Goal: Task Accomplishment & Management: Check status

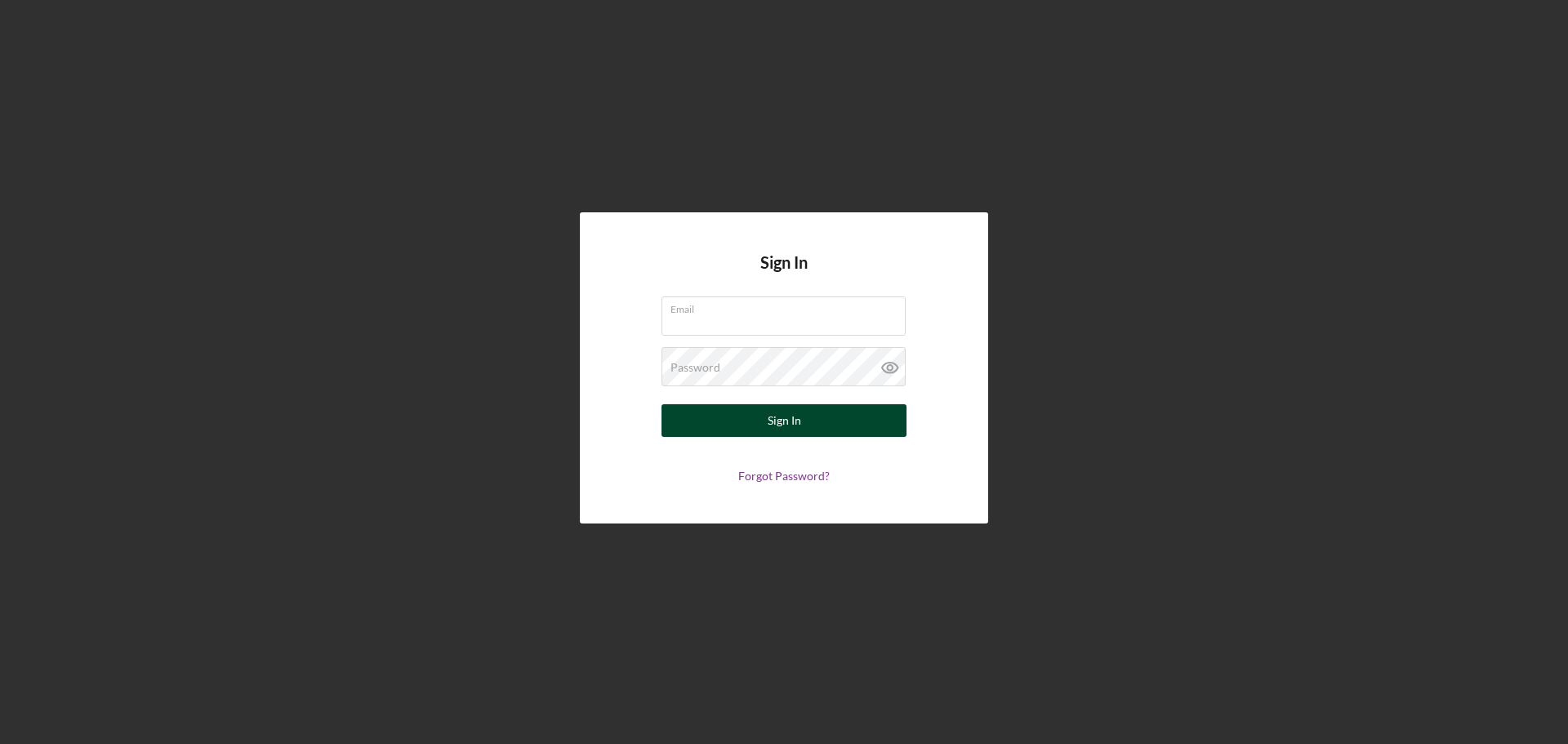
type input "[PERSON_NAME][EMAIL_ADDRESS][DOMAIN_NAME]"
click at [780, 417] on div "Sign In" at bounding box center [784, 421] width 33 height 33
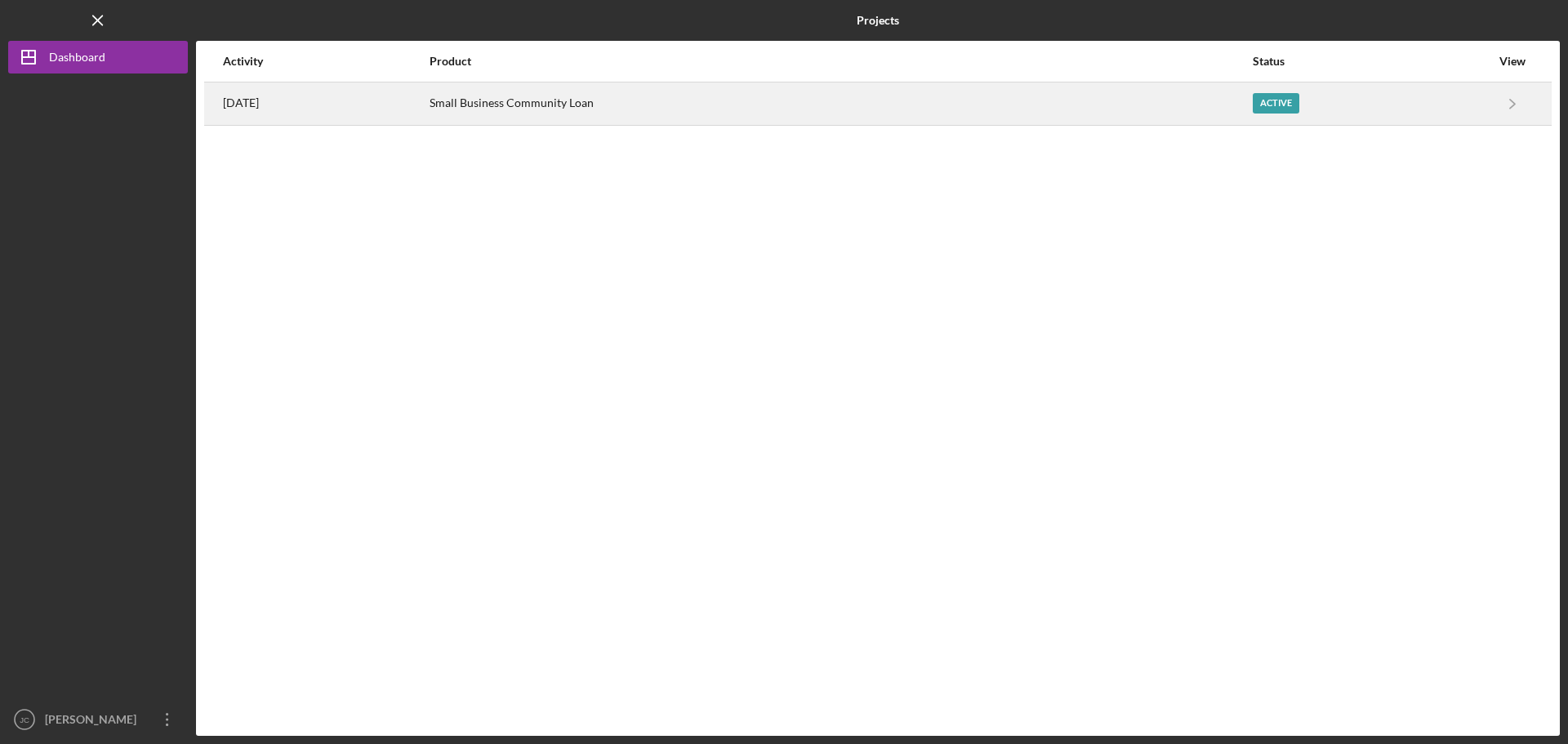
click at [1287, 106] on div "Active" at bounding box center [1276, 103] width 47 height 20
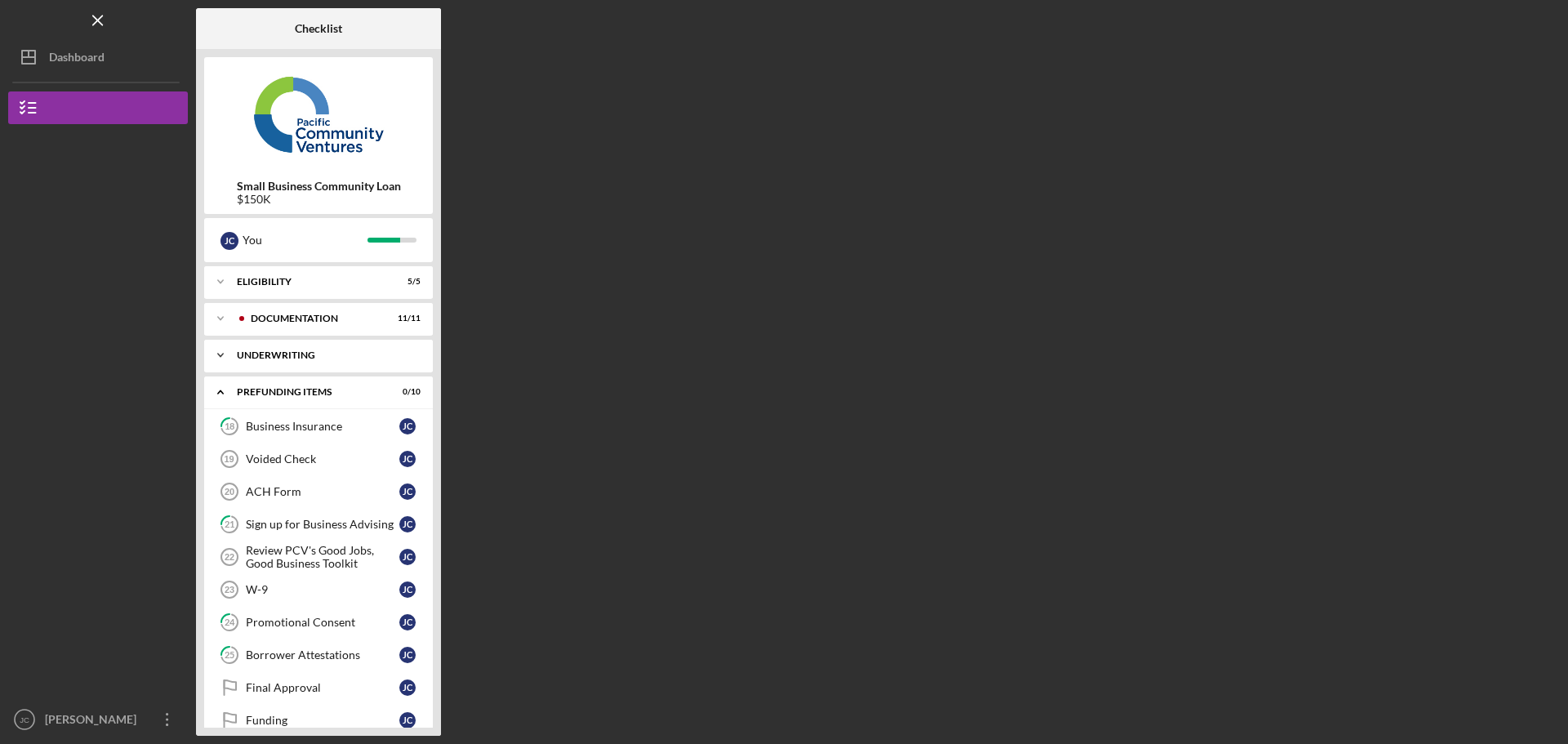
click at [286, 357] on div "Underwriting" at bounding box center [324, 355] width 176 height 10
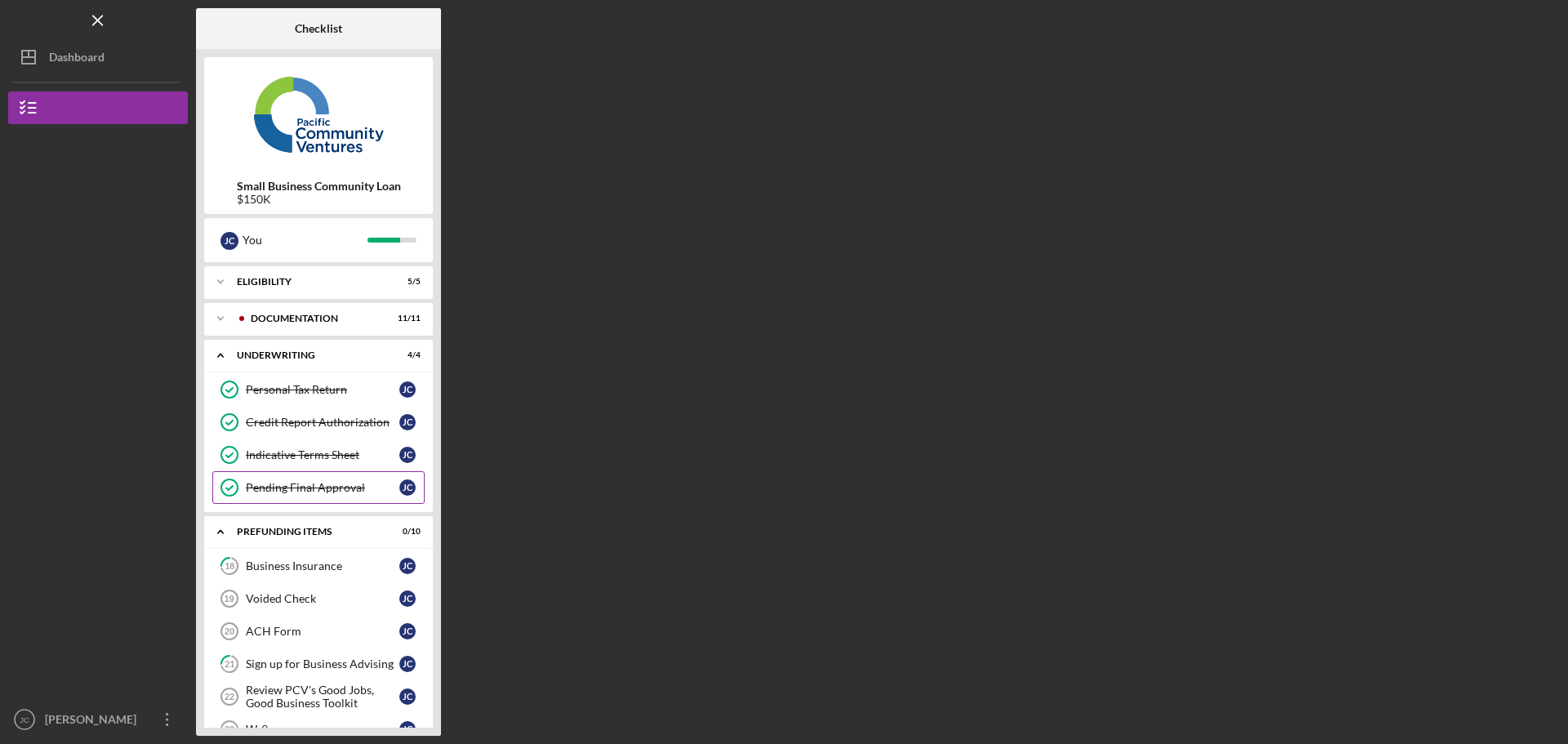
click at [285, 489] on div "Pending Final Approval" at bounding box center [322, 487] width 154 height 13
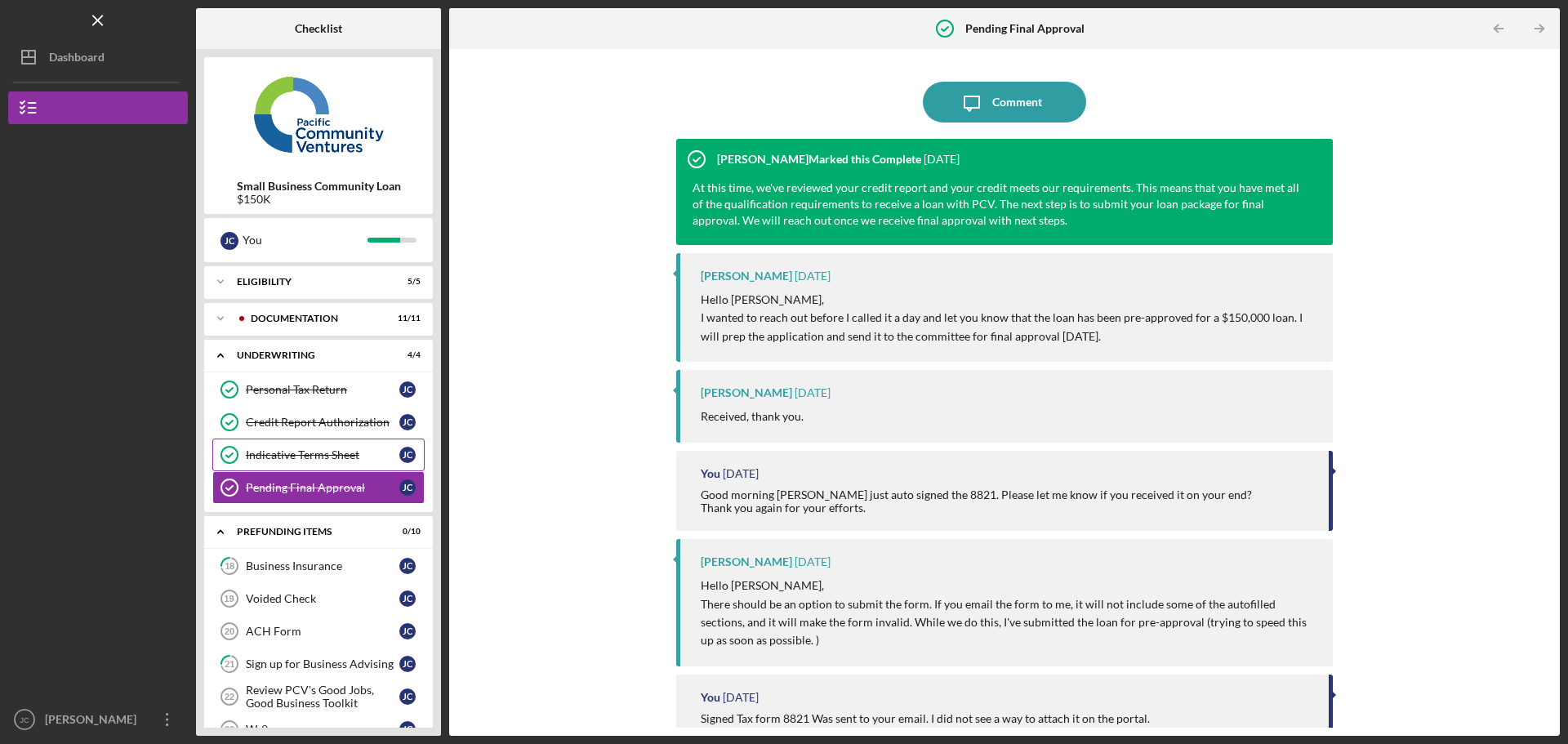
click at [300, 454] on div "Indicative Terms Sheet" at bounding box center [322, 455] width 154 height 13
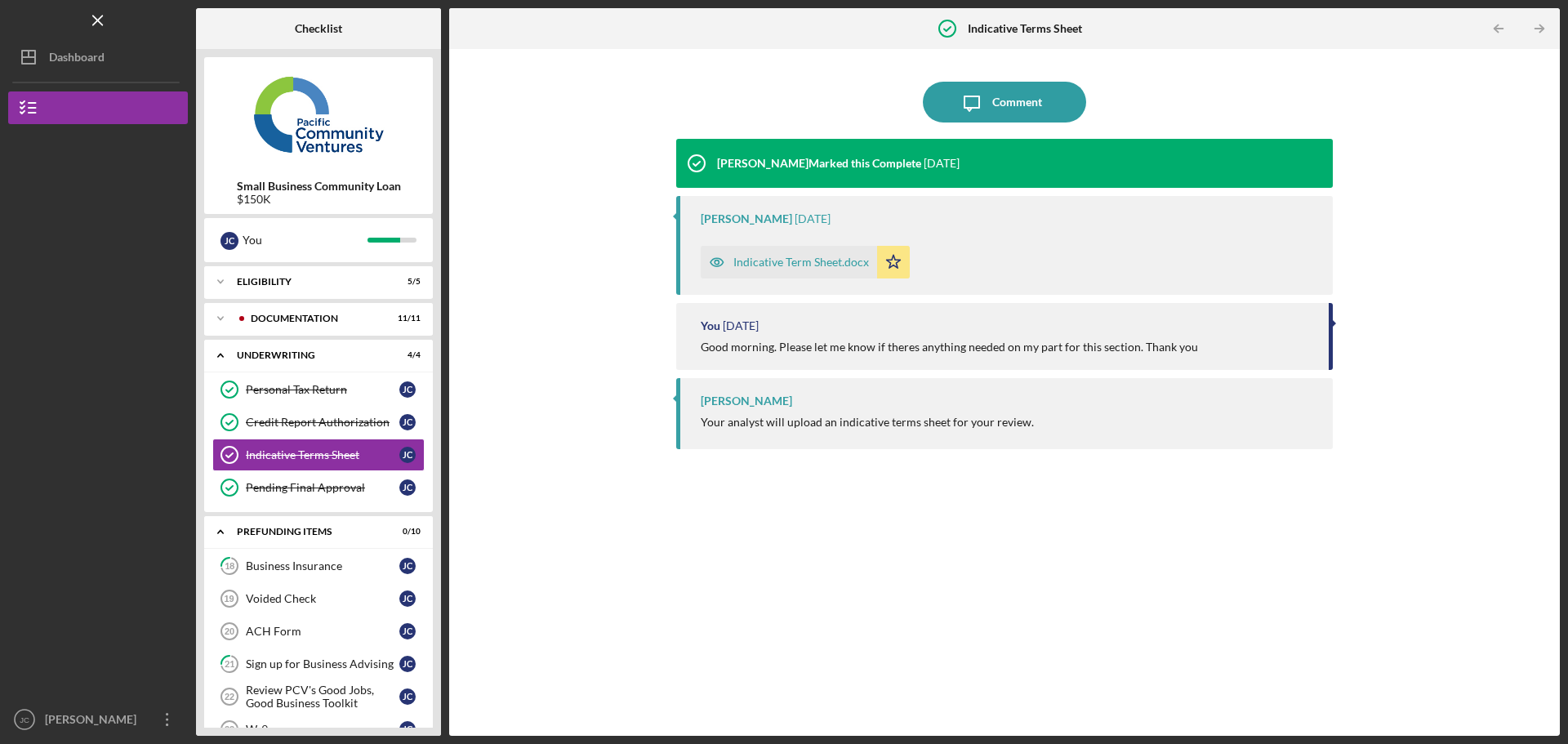
click at [775, 262] on div "Indicative Term Sheet.docx" at bounding box center [802, 261] width 136 height 13
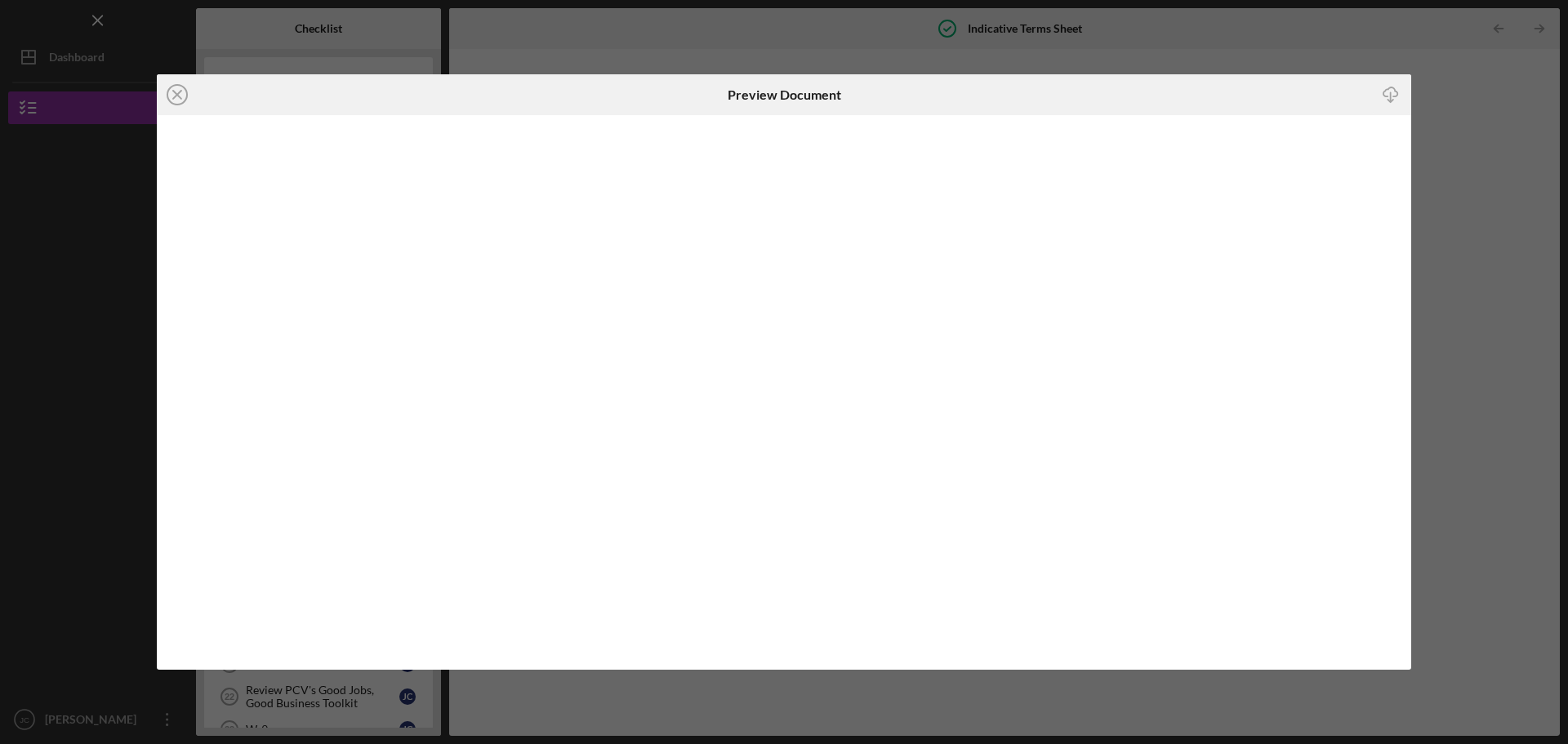
click at [1502, 182] on div "Icon/Close Preview Document Icon/Download" at bounding box center [784, 372] width 1568 height 744
